Goal: Participate in discussion: Engage in conversation with other users on a specific topic

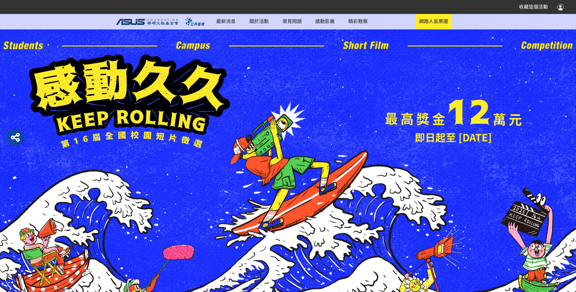
click at [450, 72] on div "即日起至 [DATE] 網路人氣票選" at bounding box center [288, 101] width 518 height 94
click at [432, 21] on span "網路人氣票選" at bounding box center [433, 20] width 29 height 7
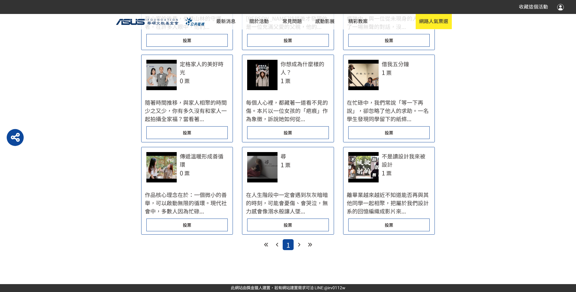
scroll to position [486, 0]
click at [298, 139] on div "投票" at bounding box center [287, 132] width 81 height 13
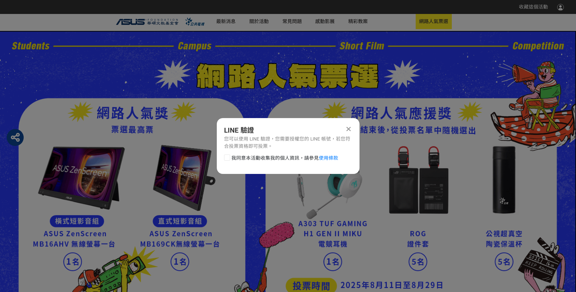
click at [229, 157] on div at bounding box center [227, 158] width 6 height 6
checkbox input "true"
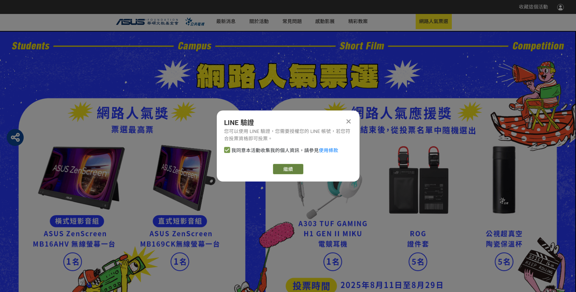
click at [287, 168] on link "繼續" at bounding box center [288, 169] width 30 height 10
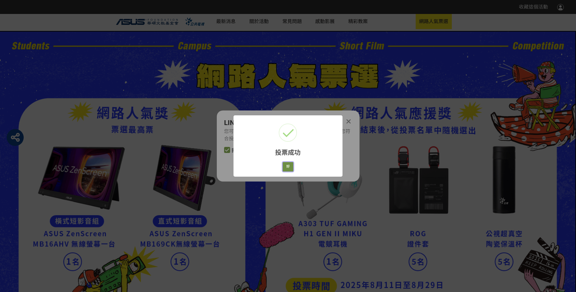
click at [290, 168] on button "好" at bounding box center [288, 166] width 11 height 9
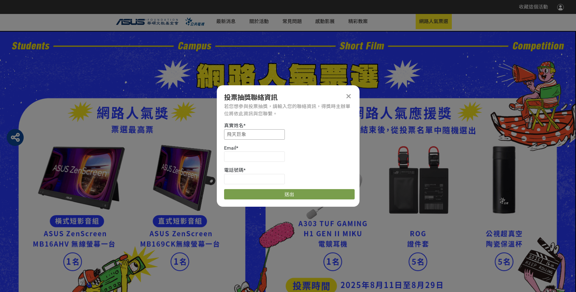
drag, startPoint x: 198, startPoint y: 140, endPoint x: 182, endPoint y: 140, distance: 15.8
type input "[PERSON_NAME]"
click at [328, 121] on div "投票抽獎聯絡資訊 若您想參與投票抽獎，請輸入您的聯絡資訊，得獎時主辦單位將依此資訊與您聯繫。 真實姓名 * [PERSON_NAME] * 電話號碼 * 送出" at bounding box center [288, 145] width 143 height 121
click at [233, 158] on input at bounding box center [254, 157] width 61 height 10
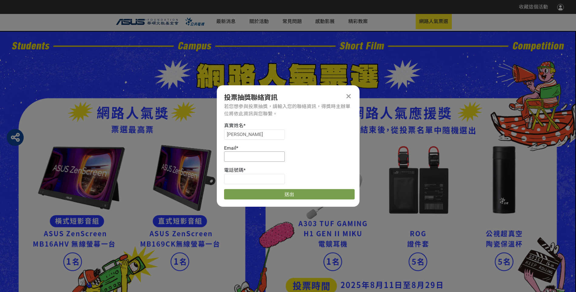
type input "[EMAIL_ADDRESS][DOMAIN_NAME]"
type input "0960055851"
click at [326, 167] on div "電話號碼 *" at bounding box center [289, 170] width 131 height 7
click at [305, 193] on button "送出" at bounding box center [289, 194] width 131 height 10
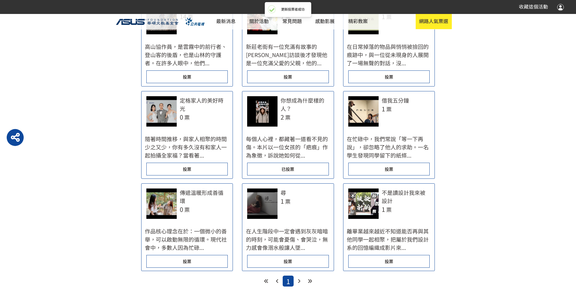
scroll to position [486, 0]
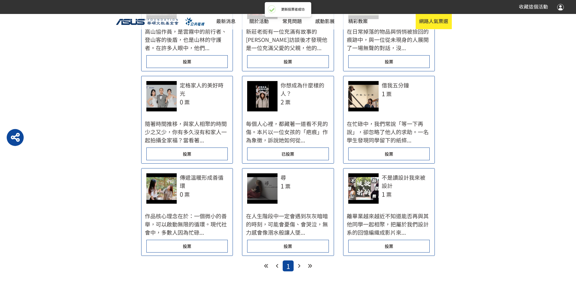
click at [294, 250] on div "投票" at bounding box center [287, 246] width 81 height 13
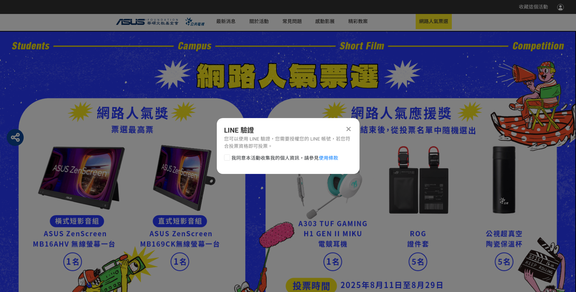
click at [226, 160] on div at bounding box center [227, 158] width 6 height 6
checkbox input "true"
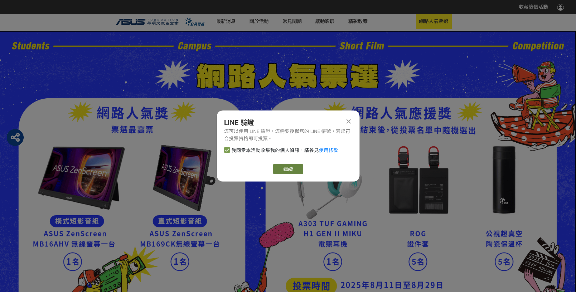
click at [293, 171] on button "繼續" at bounding box center [288, 169] width 30 height 10
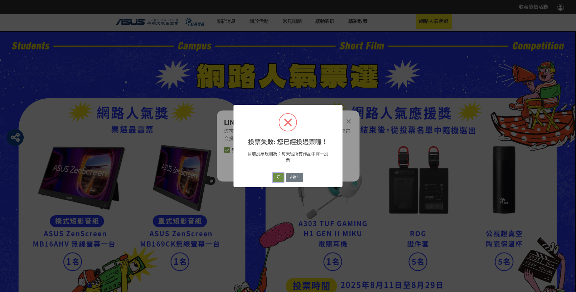
click at [276, 179] on button "好" at bounding box center [278, 177] width 11 height 9
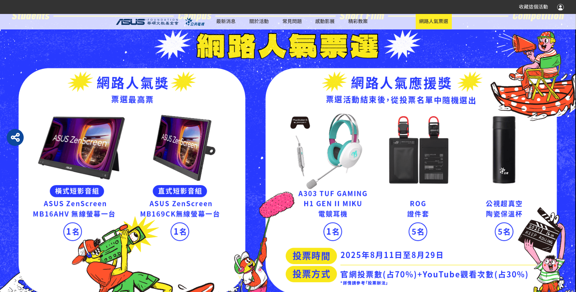
scroll to position [51, 0]
